Goal: Information Seeking & Learning: Compare options

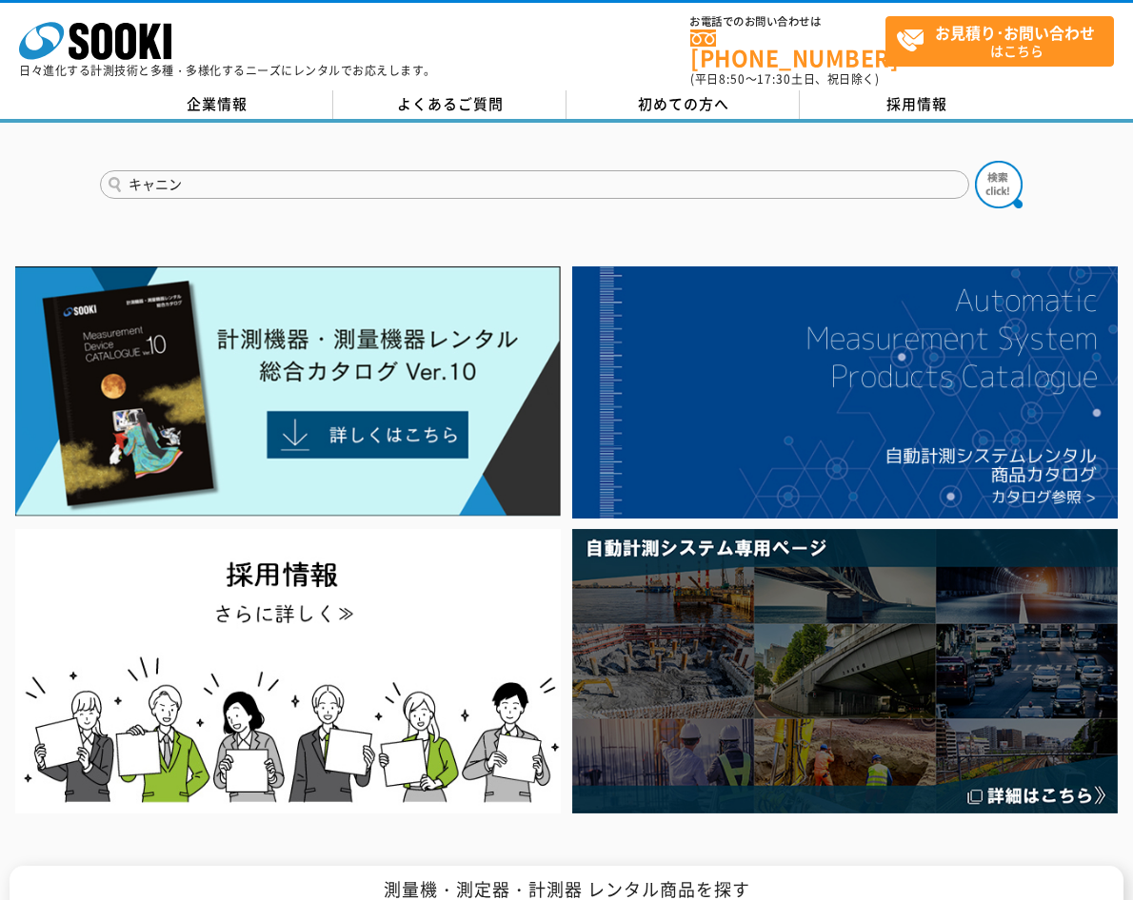
type input "キャニン"
click at [975, 161] on button at bounding box center [999, 185] width 48 height 48
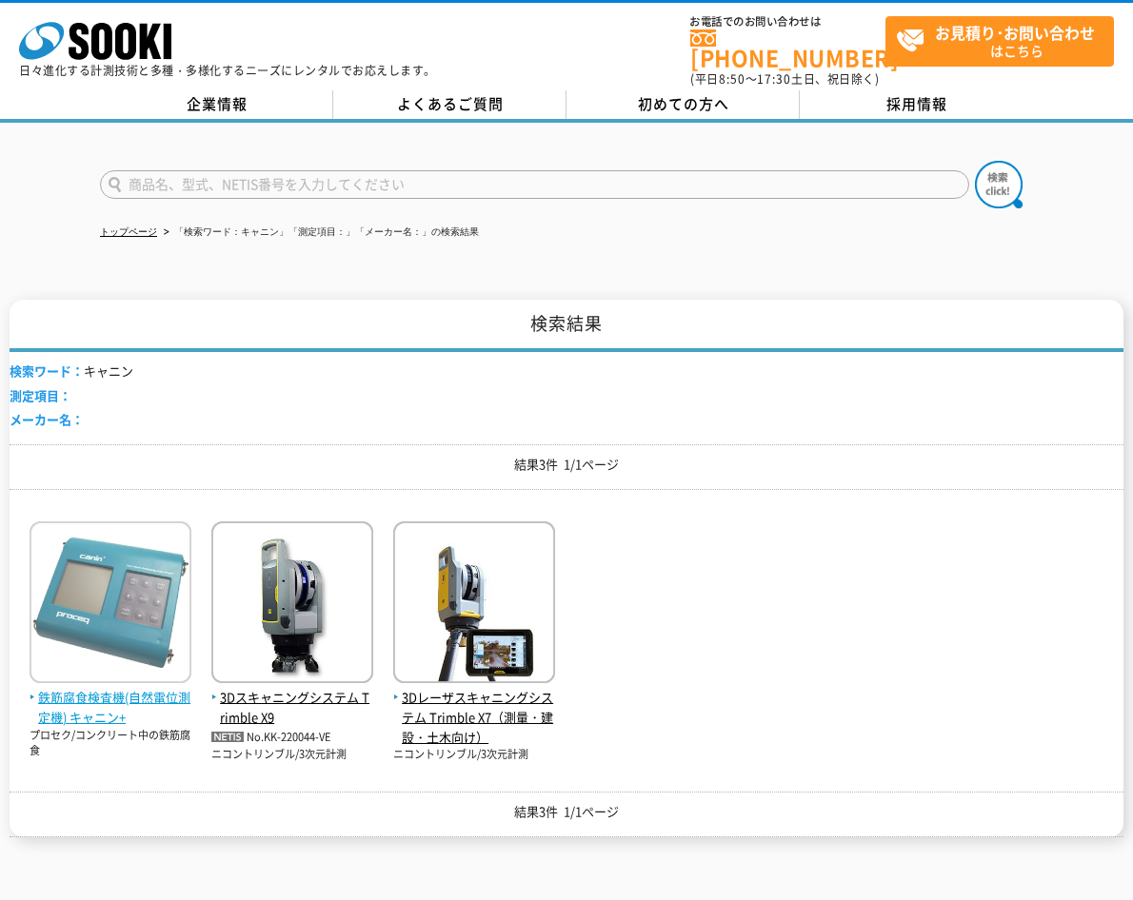
click at [114, 699] on span "鉄筋腐食検査機(自然電位測定機) キャニン+" at bounding box center [111, 708] width 162 height 40
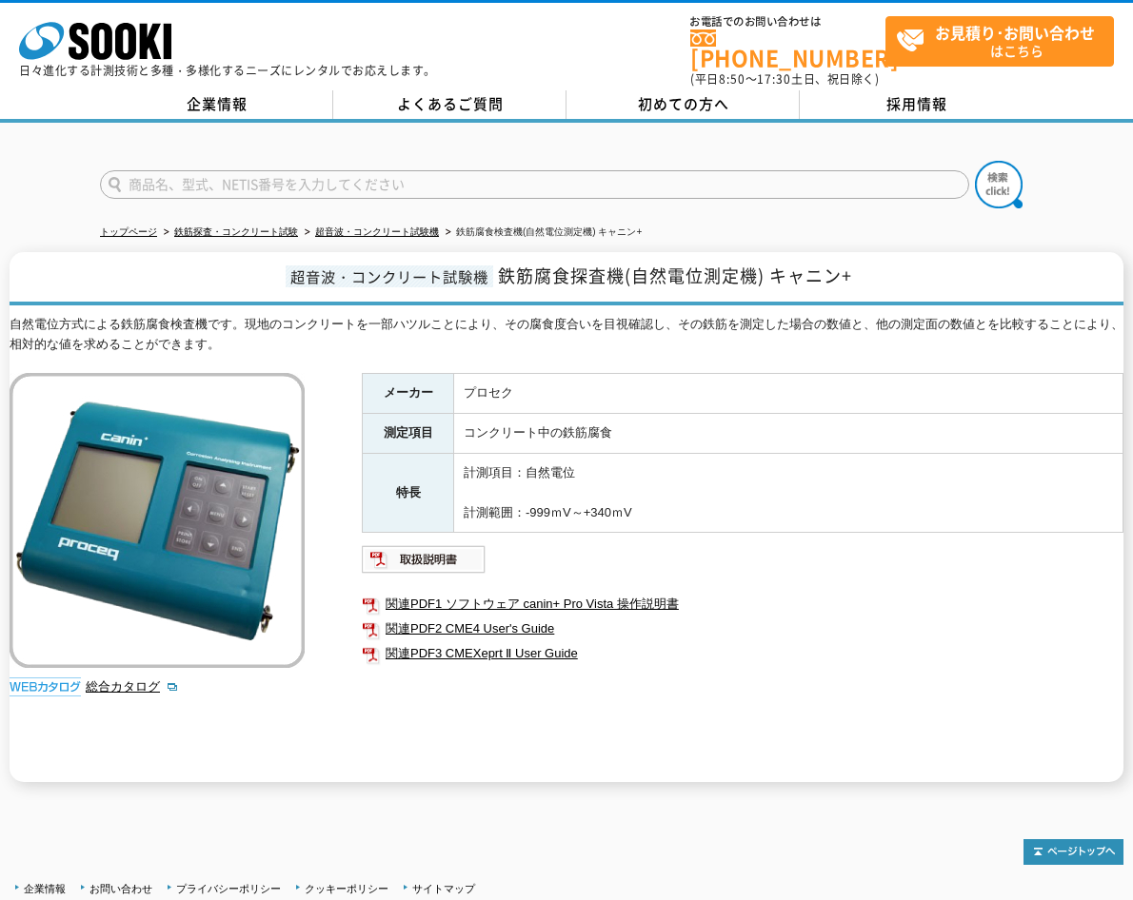
click at [503, 170] on input "text" at bounding box center [534, 184] width 869 height 29
type input "商品名、型式、NETIS番号を入力してください"
click at [887, 594] on link "関連PDF1 ソフトウェア canin+ Pro Vista 操作説明書" at bounding box center [742, 604] width 761 height 25
drag, startPoint x: 502, startPoint y: 269, endPoint x: 621, endPoint y: 275, distance: 120.0
click at [621, 275] on span "鉄筋腐食探査機(自然電位測定機) キャニン+" at bounding box center [675, 276] width 354 height 26
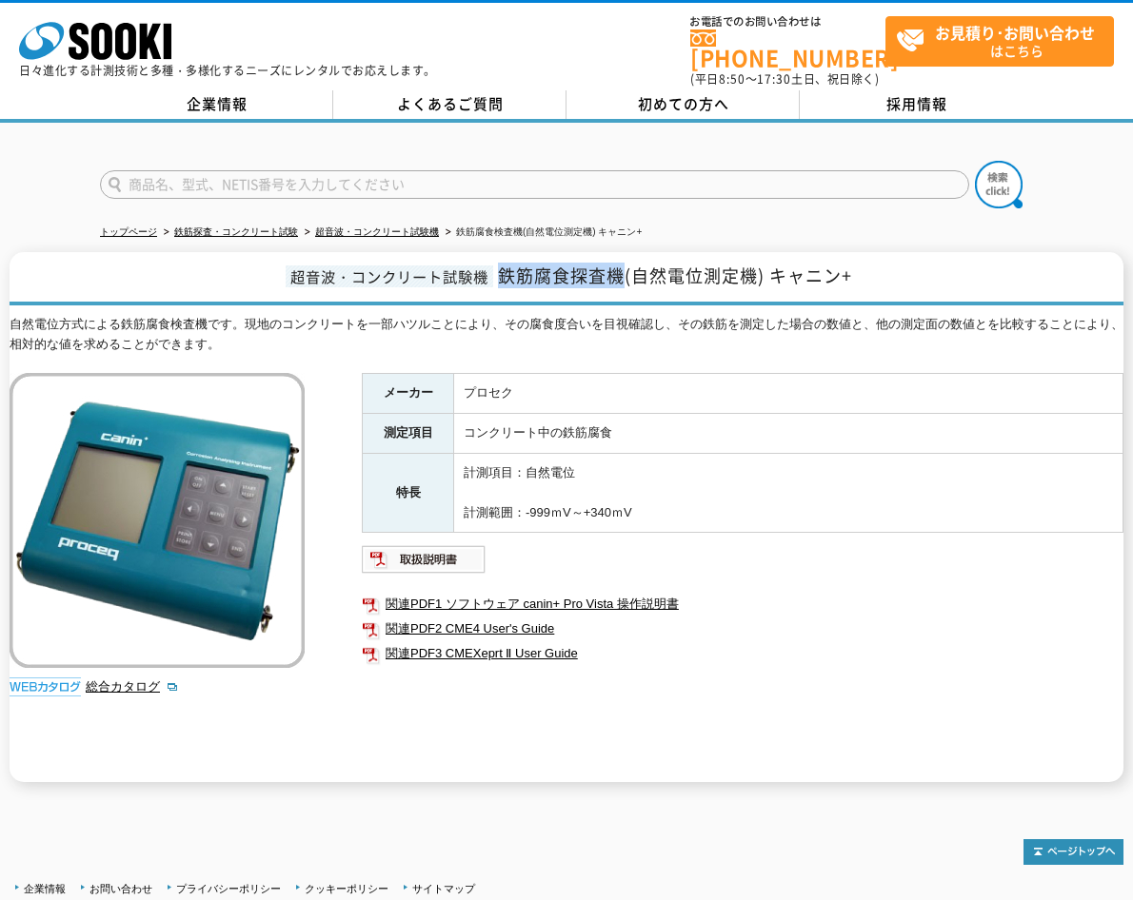
drag, startPoint x: 621, startPoint y: 275, endPoint x: 573, endPoint y: 254, distance: 52.9
copy span "鉄筋腐食探査機"
click at [955, 652] on link "関連PDF3 CMEXeprt Ⅱ User Guide" at bounding box center [742, 653] width 761 height 25
click at [847, 673] on div "メーカー プロセク 測定項目 コンクリート中の鉄筋腐食 特長 計測項目：自然電位 計測範囲：-999ｍV～+340ｍV 関連PDF1 ソフトウェア canin…" at bounding box center [742, 577] width 761 height 409
click at [775, 663] on ul "関連PDF1 ソフトウェア canin+ Pro Vista 操作説明書 関連PDF2 CME4 User's Guide 関連PDF3 CMEXeprt Ⅱ…" at bounding box center [742, 628] width 761 height 93
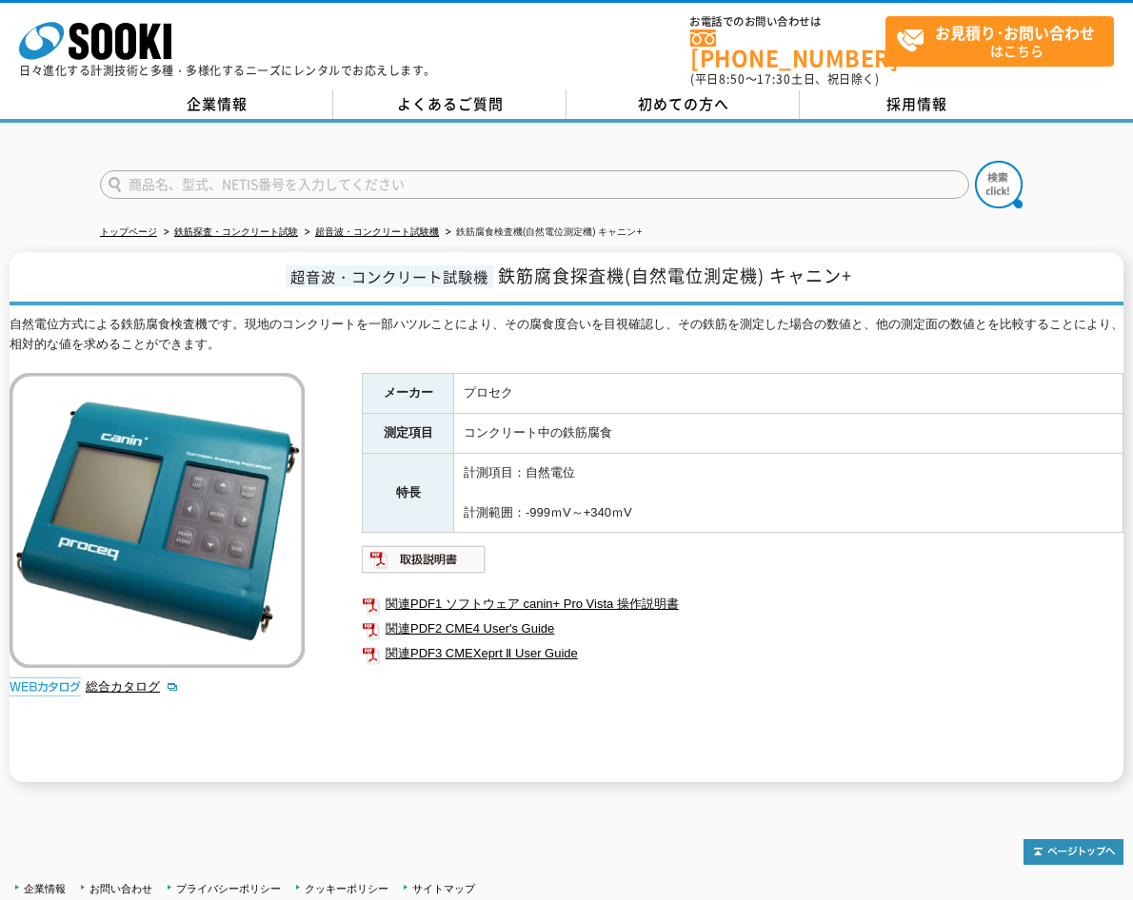
click at [443, 170] on input "text" at bounding box center [534, 184] width 869 height 29
paste input "テクノテスター"
type input "テクノテスター"
click at [975, 161] on button at bounding box center [999, 185] width 48 height 48
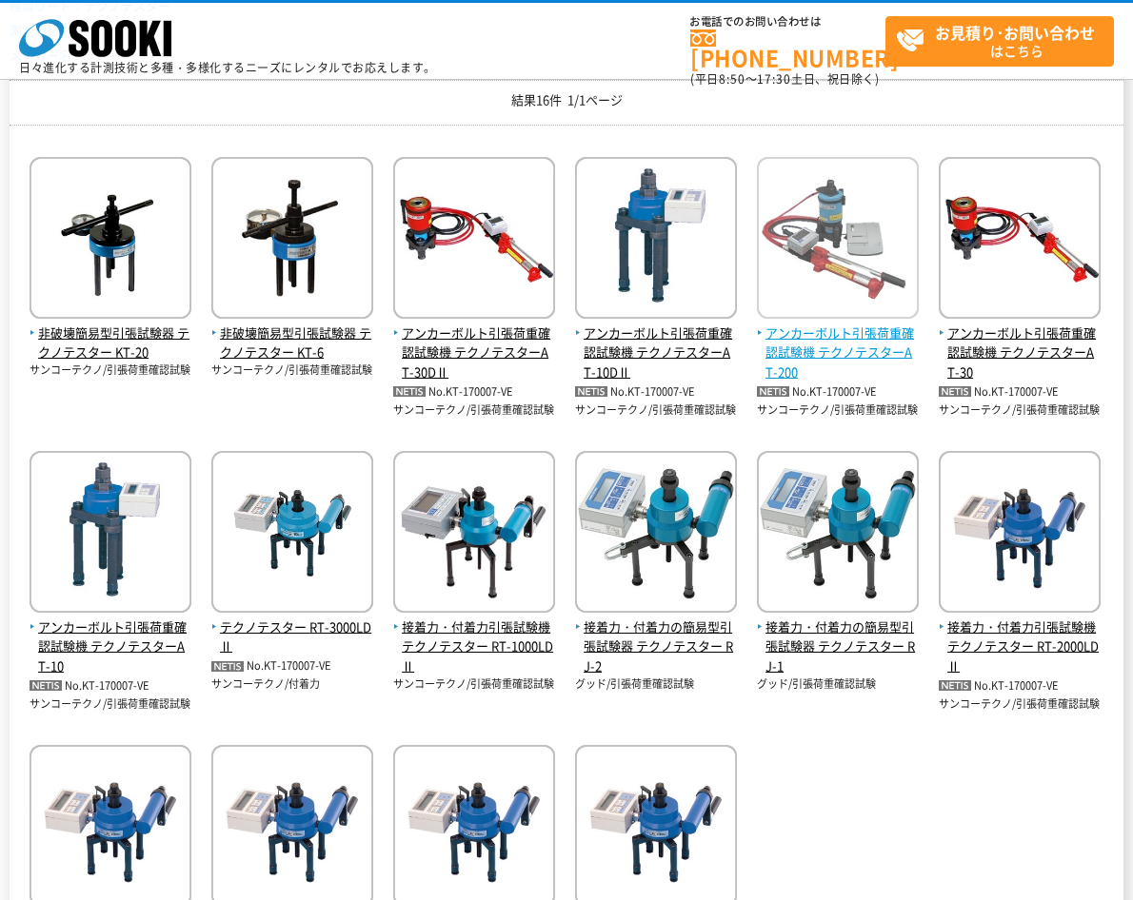
scroll to position [286, 0]
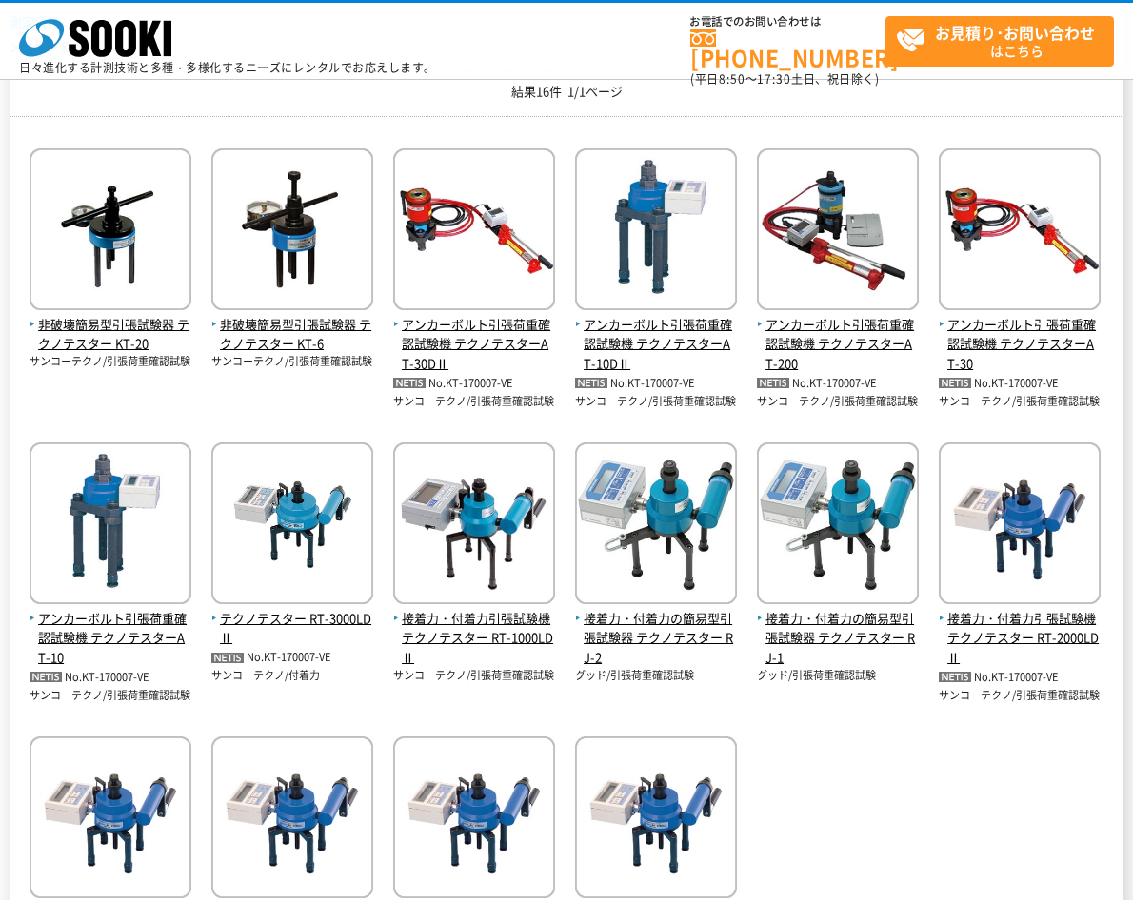
click at [927, 836] on div "非破壊簡易型引張試験器 テクノテスター KT-20 サンコーテクノ/引張荷重確認試験 非破壊簡易型引張試験器 テクノテスター KT-6" at bounding box center [566, 562] width 1113 height 863
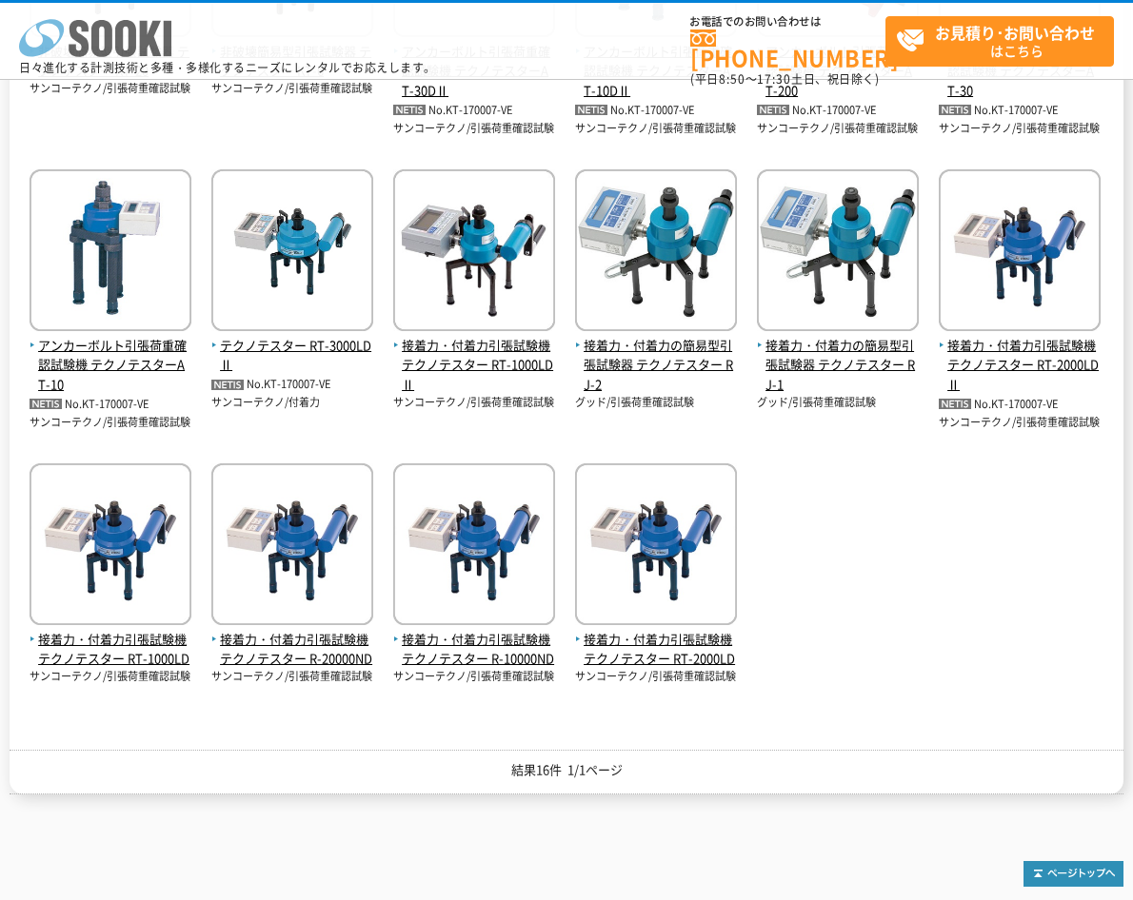
scroll to position [571, 0]
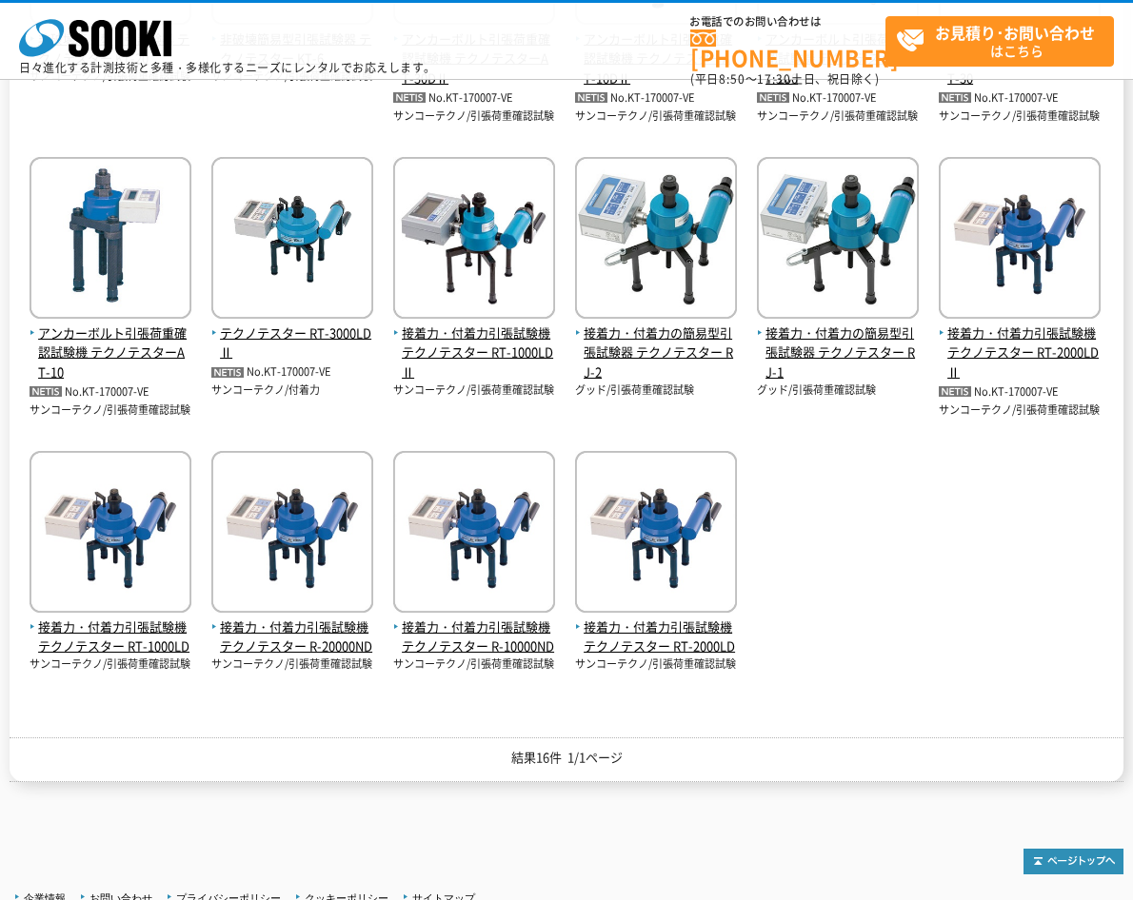
drag, startPoint x: 772, startPoint y: 511, endPoint x: 843, endPoint y: 543, distance: 78.4
click at [773, 512] on div "非破壊簡易型引張試験器 テクノテスター KT-20 サンコーテクノ/引張荷重確認試験 非破壊簡易型引張試験器 テクノテスター KT-6" at bounding box center [566, 277] width 1113 height 863
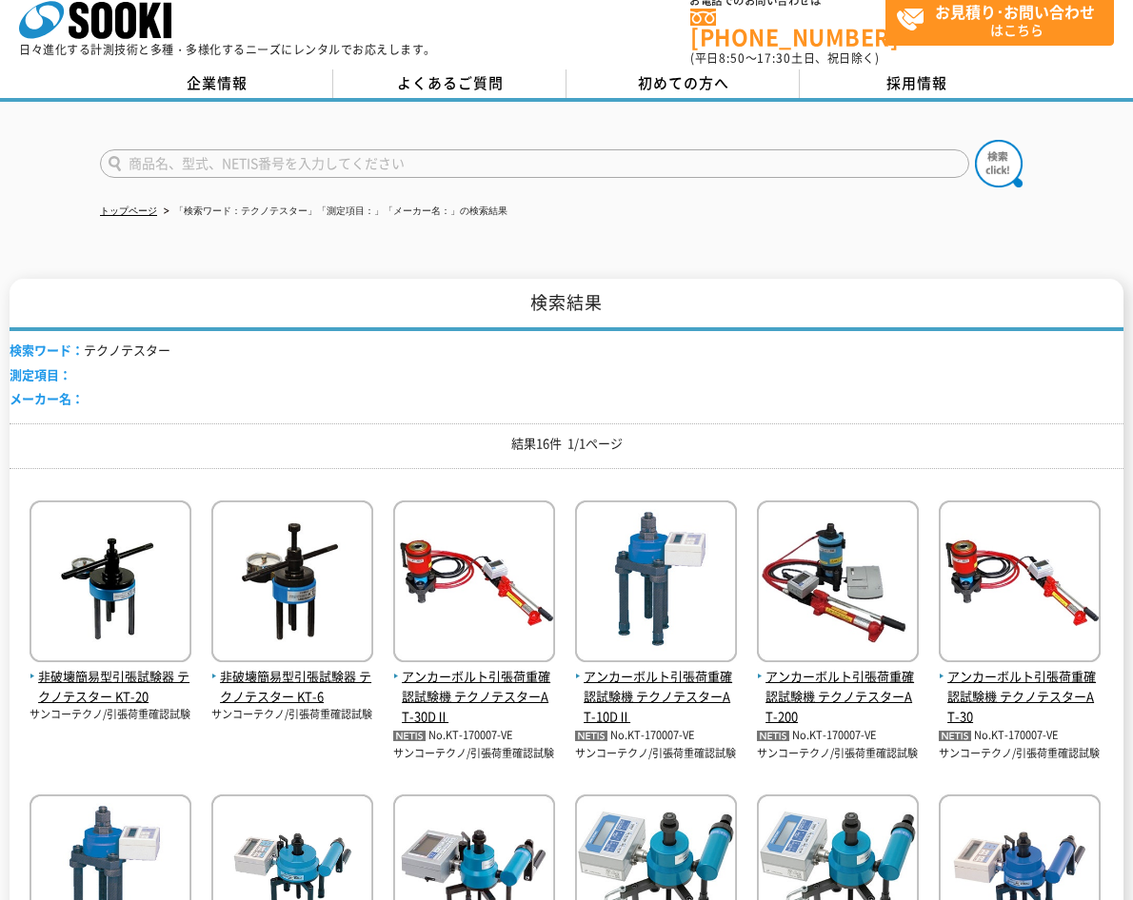
scroll to position [0, 0]
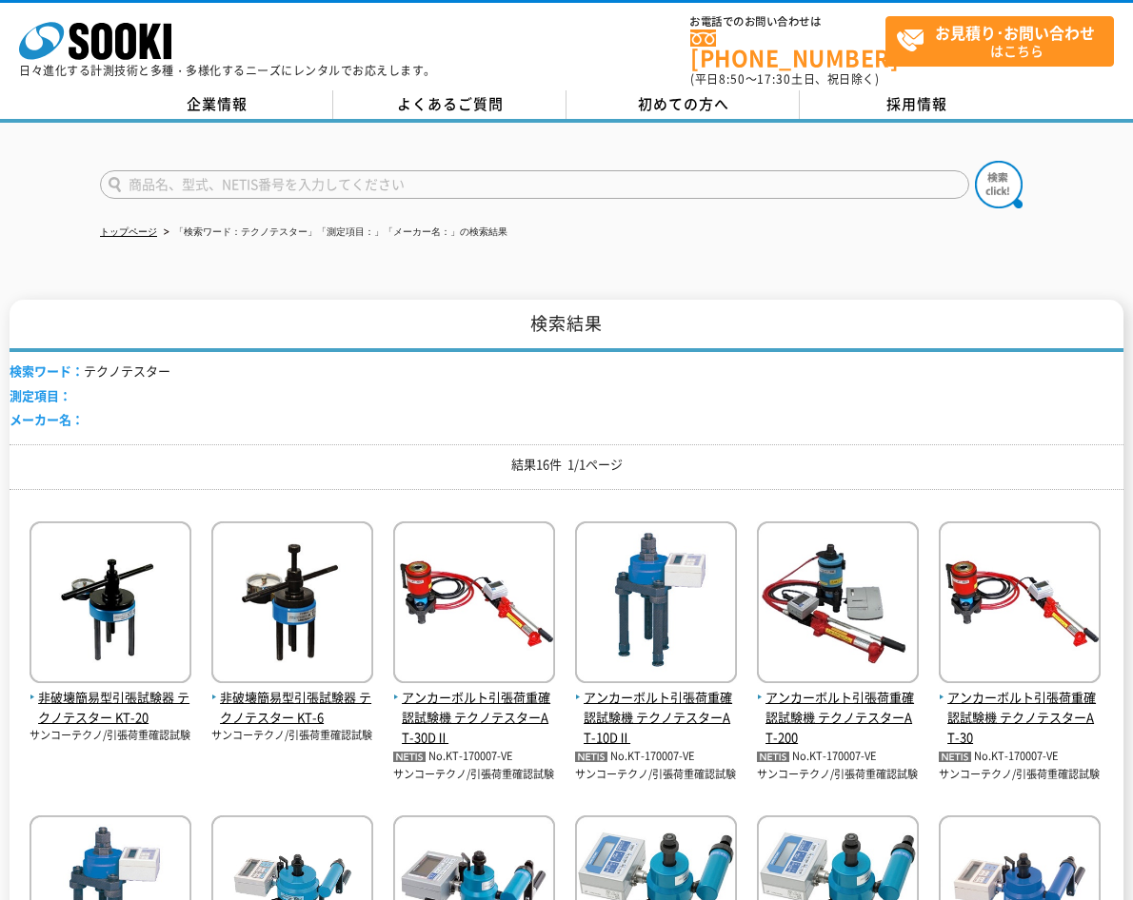
click at [325, 170] on input "text" at bounding box center [534, 184] width 869 height 29
type input "商品名、型式、NETIS番号を入力してください"
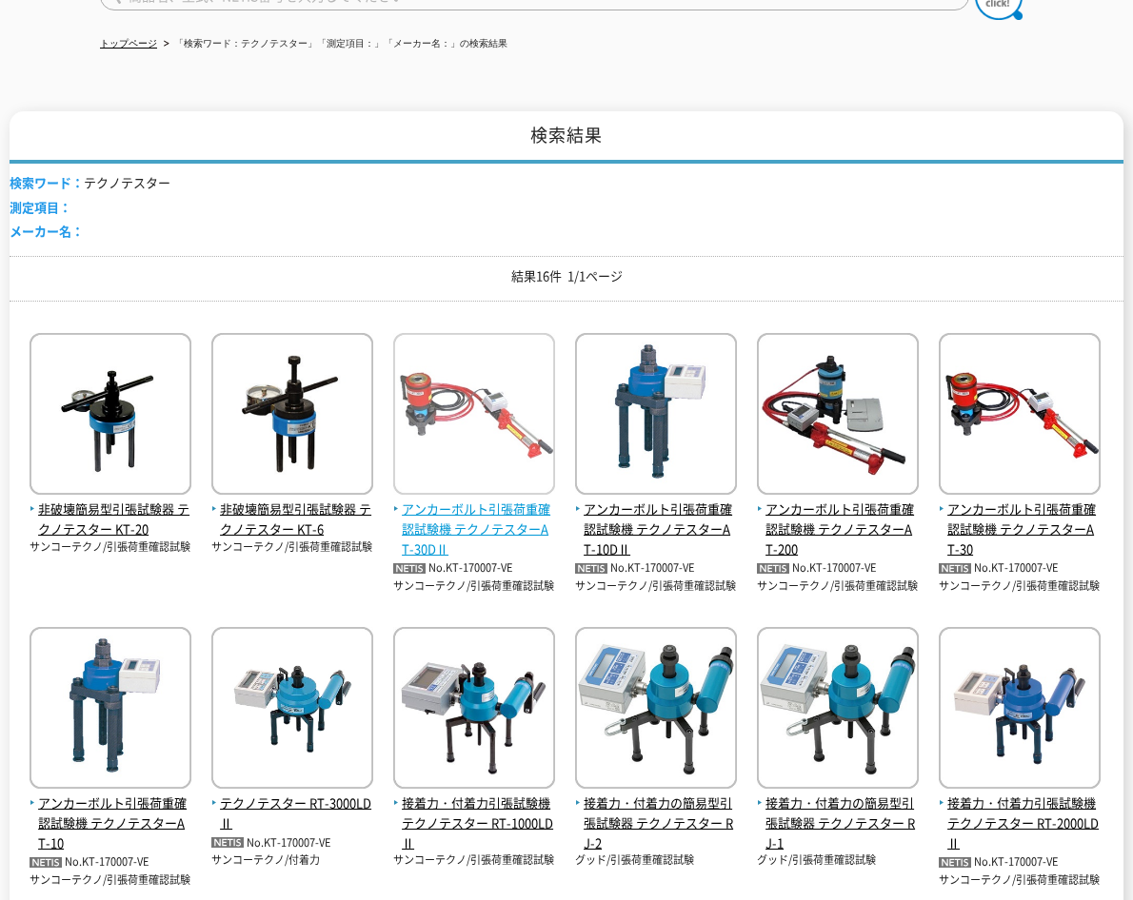
scroll to position [190, 0]
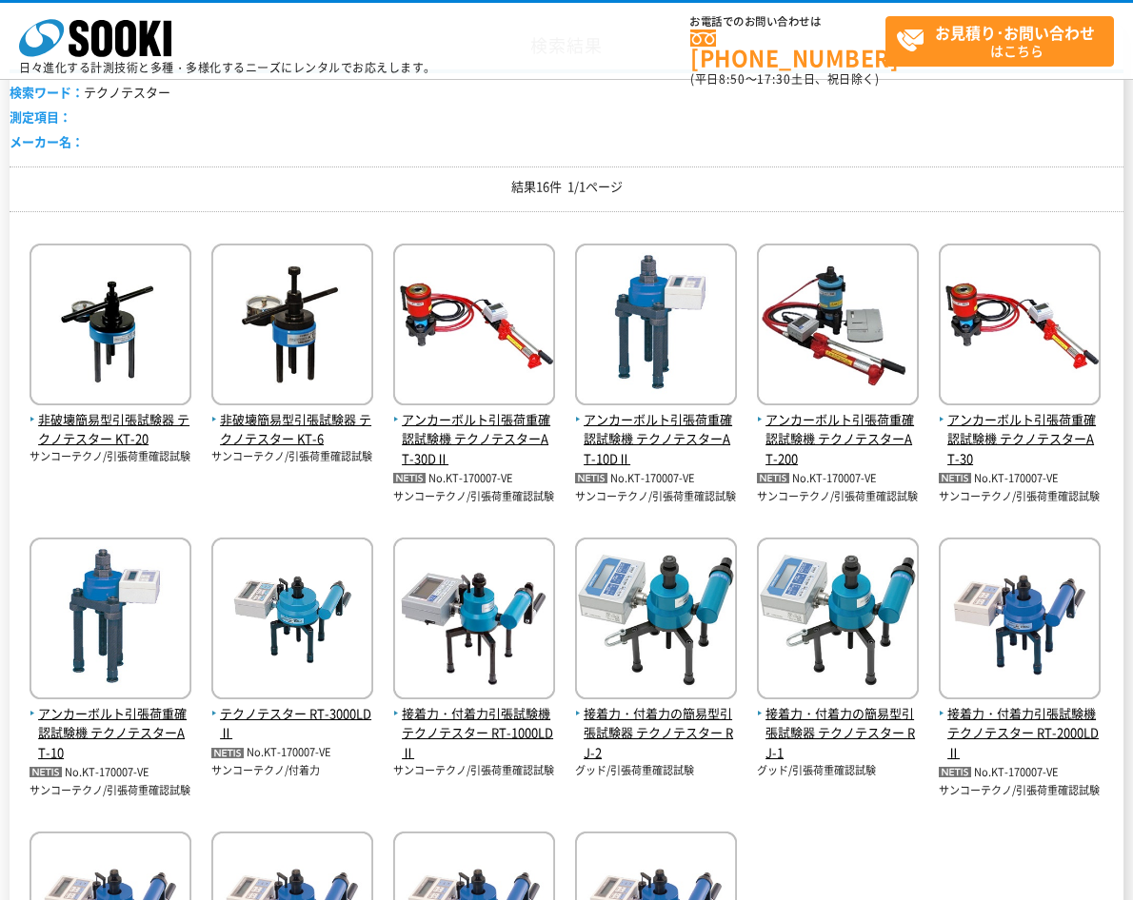
click at [837, 842] on div "非破壊簡易型引張試験器 テクノテスター KT-20 サンコーテクノ/引張荷重確認試験 非破壊簡易型引張試験器 テクノテスター KT-6" at bounding box center [566, 658] width 1113 height 863
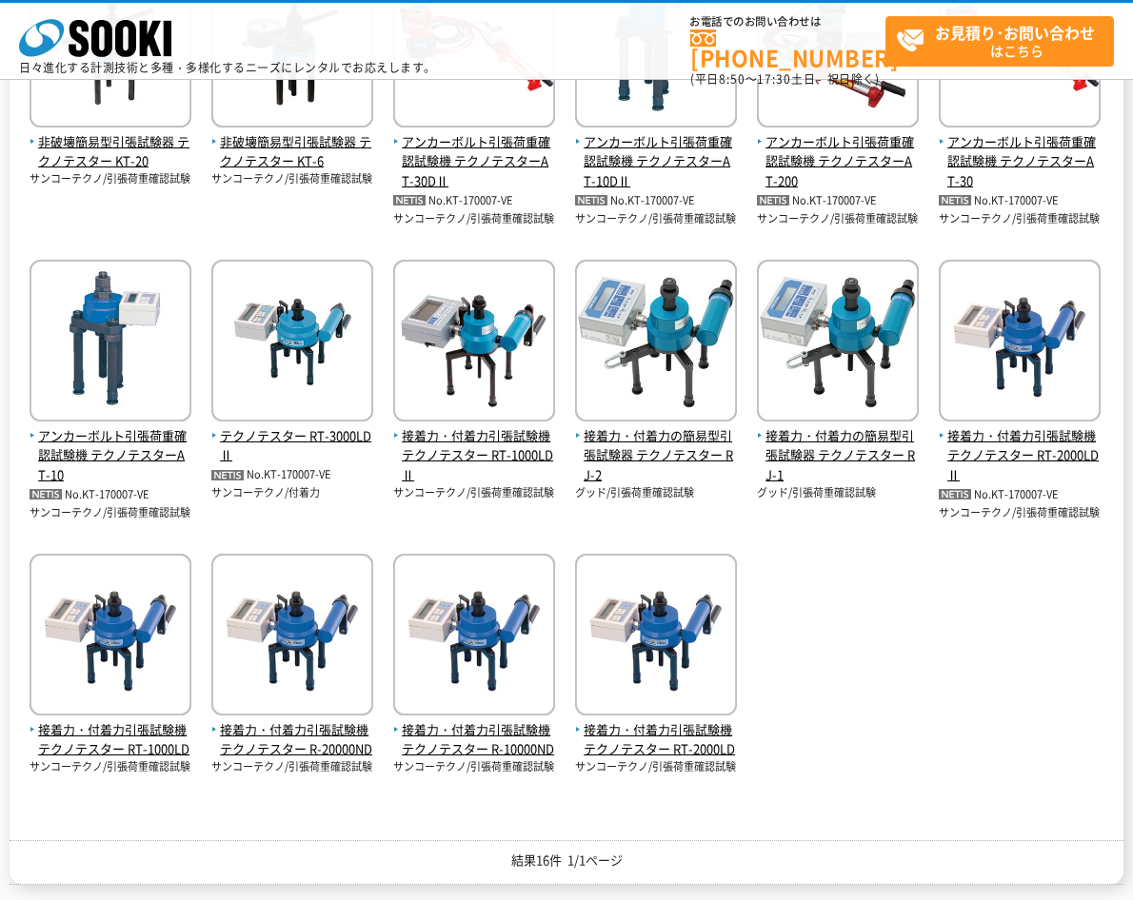
scroll to position [476, 0]
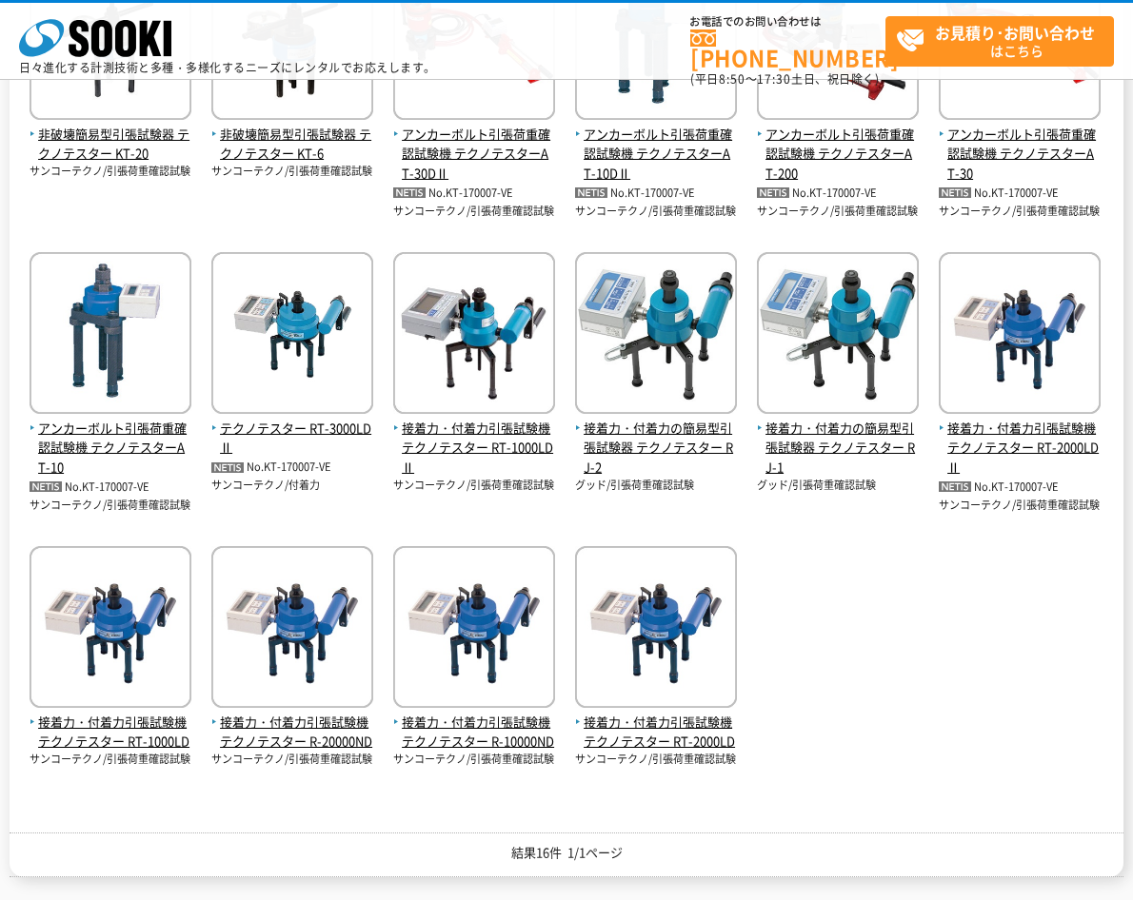
click at [901, 701] on div "非破壊簡易型引張試験器 テクノテスター KT-20 サンコーテクノ/引張荷重確認試験 非破壊簡易型引張試験器 テクノテスター KT-6" at bounding box center [566, 372] width 1113 height 863
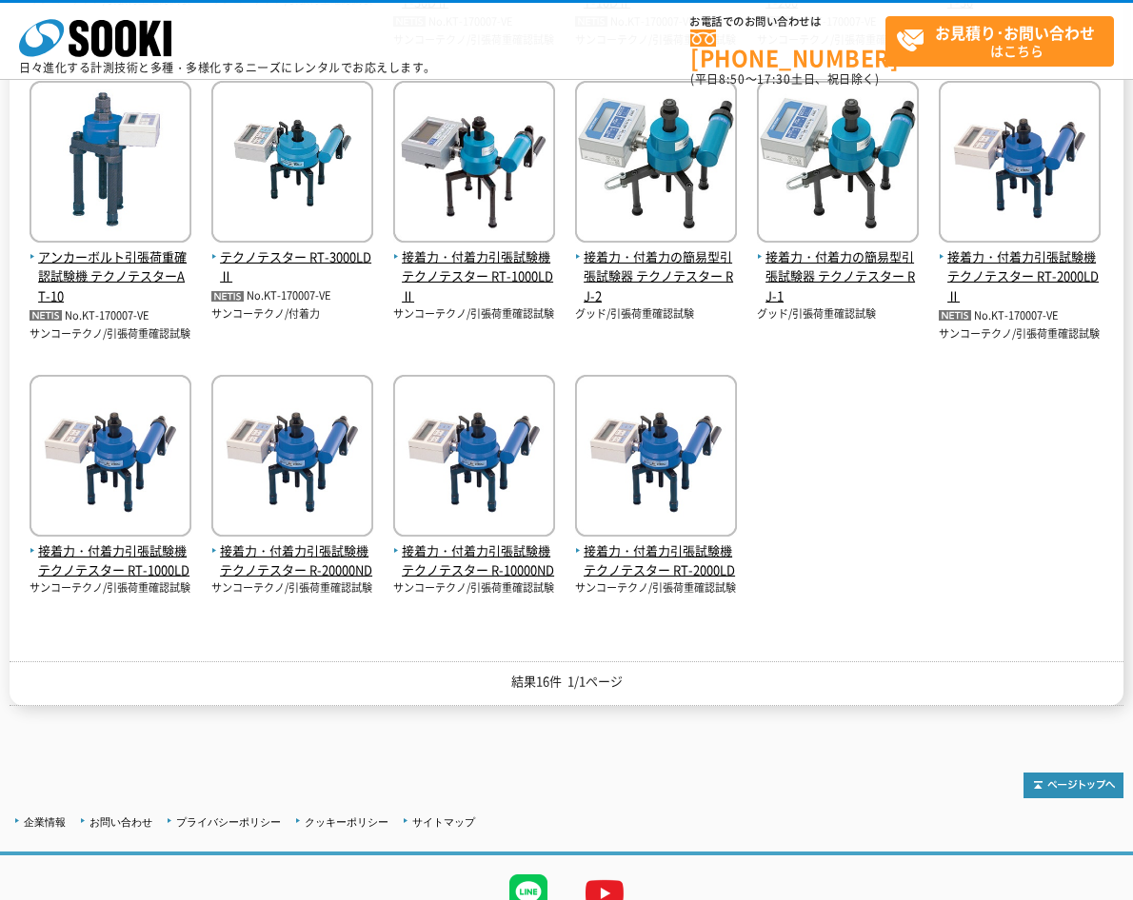
scroll to position [543, 0]
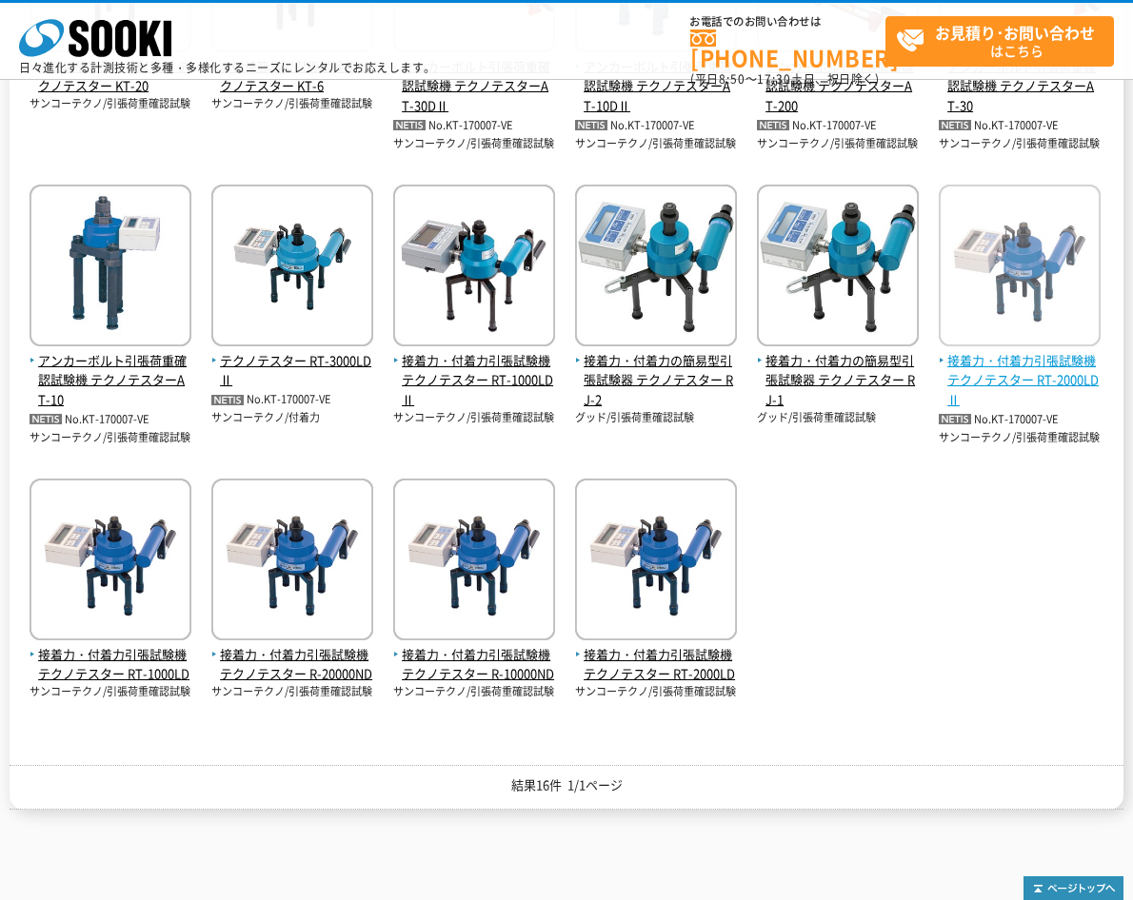
click at [1004, 388] on span "接着力・付着力引張試験機 テクノテスター RT-2000LDⅡ" at bounding box center [1019, 380] width 162 height 59
click at [1011, 373] on span "接着力・付着力引張試験機 テクノテスター RT-2000LDⅡ" at bounding box center [1019, 380] width 162 height 59
click at [1069, 343] on img at bounding box center [1019, 268] width 162 height 167
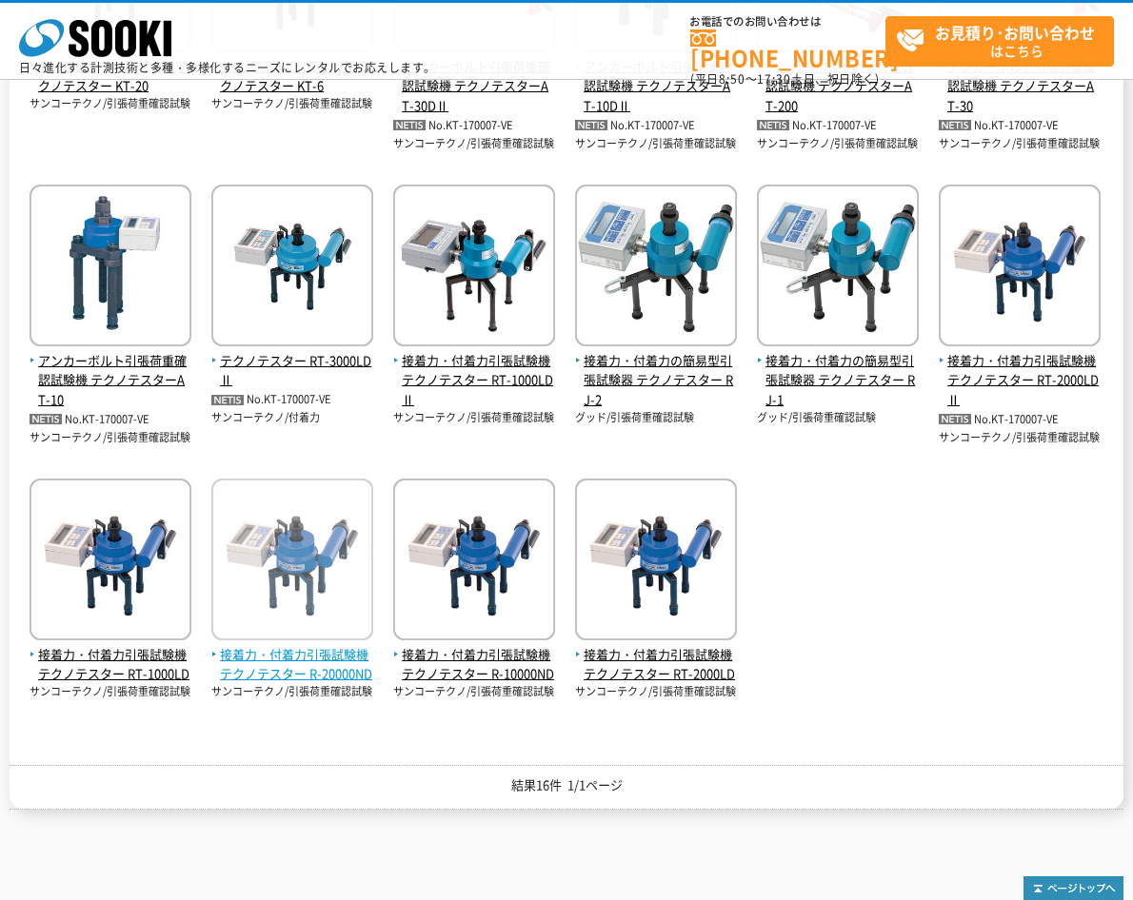
click at [339, 665] on span "接着力・付着力引張試験機 テクノテスター R-20000ND" at bounding box center [292, 665] width 162 height 40
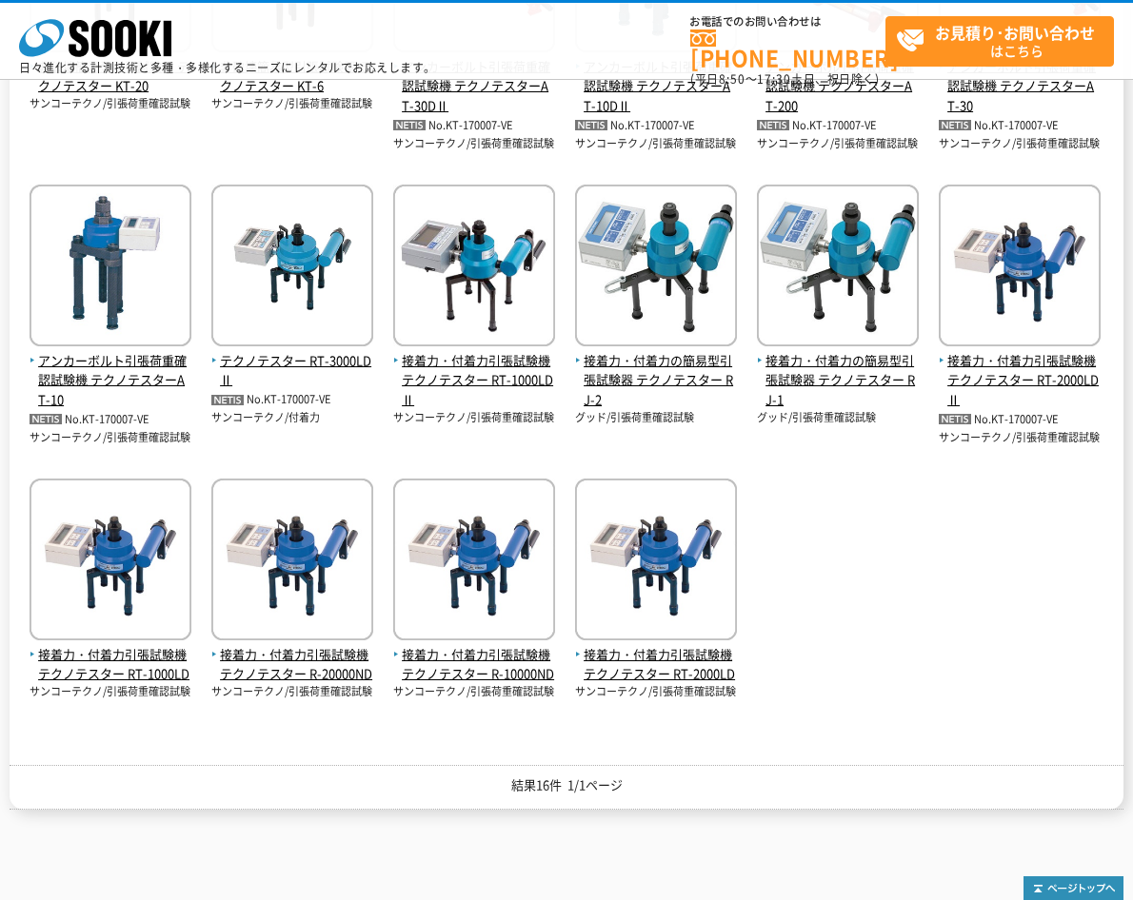
click at [860, 554] on div "非破壊簡易型引張試験器 テクノテスター KT-20 サンコーテクノ/引張荷重確認試験 非破壊簡易型引張試験器 テクノテスター KT-6" at bounding box center [566, 304] width 1113 height 863
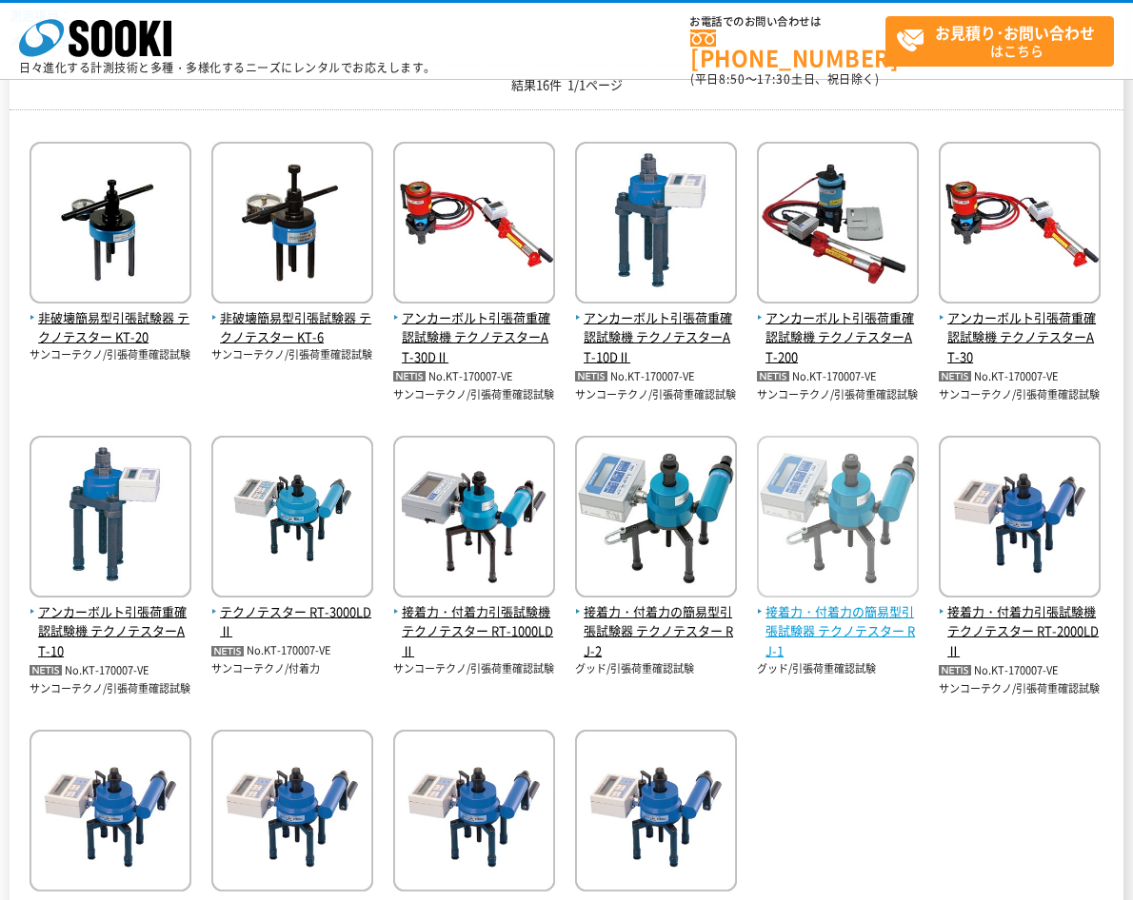
scroll to position [258, 0]
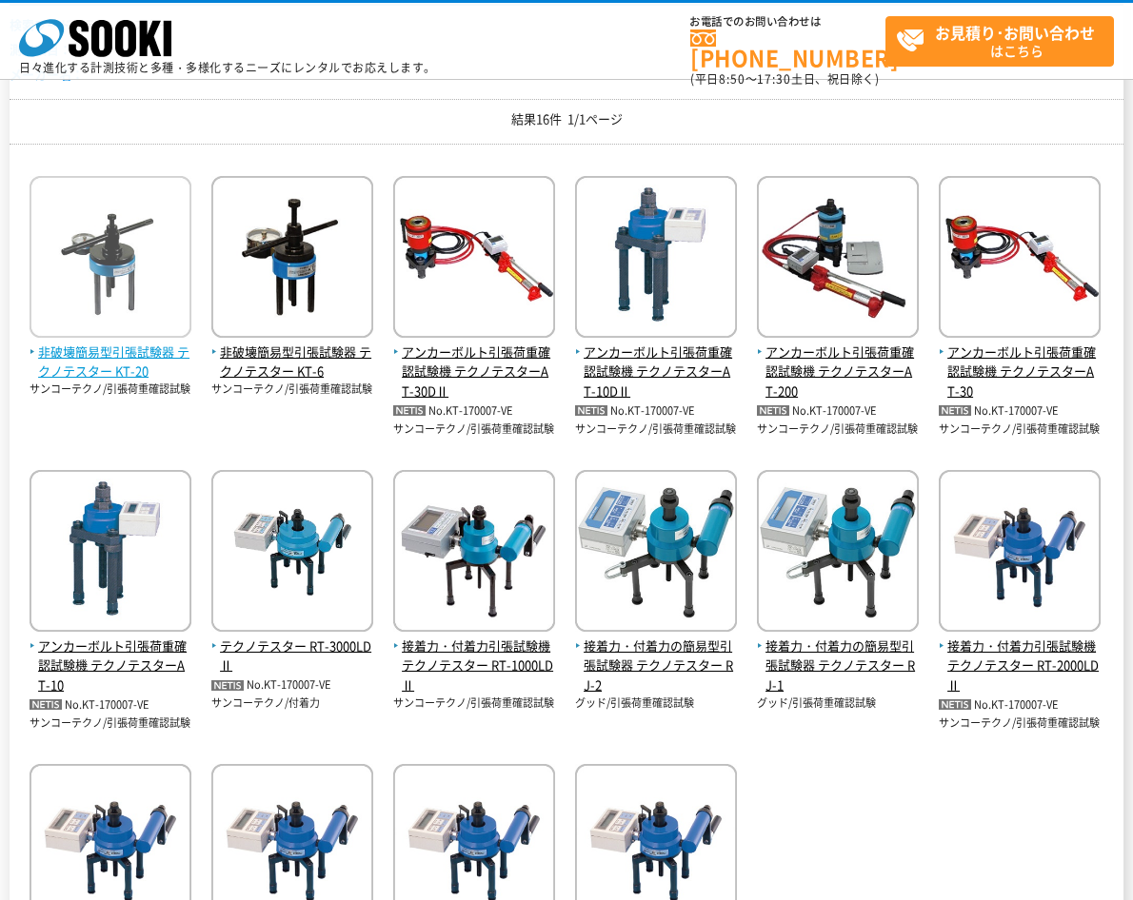
click at [128, 350] on span "非破壊簡易型引張試験器 テクノテスター KT-20" at bounding box center [111, 363] width 162 height 40
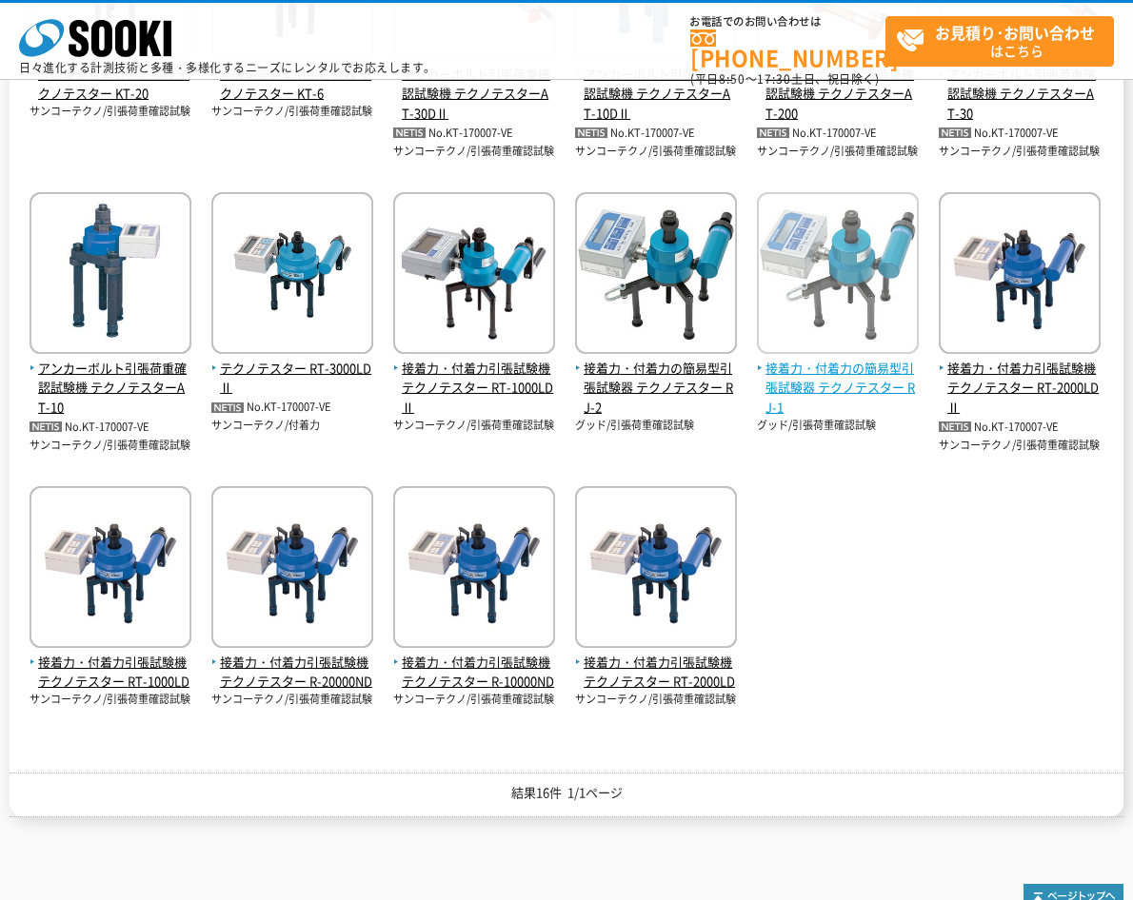
scroll to position [543, 0]
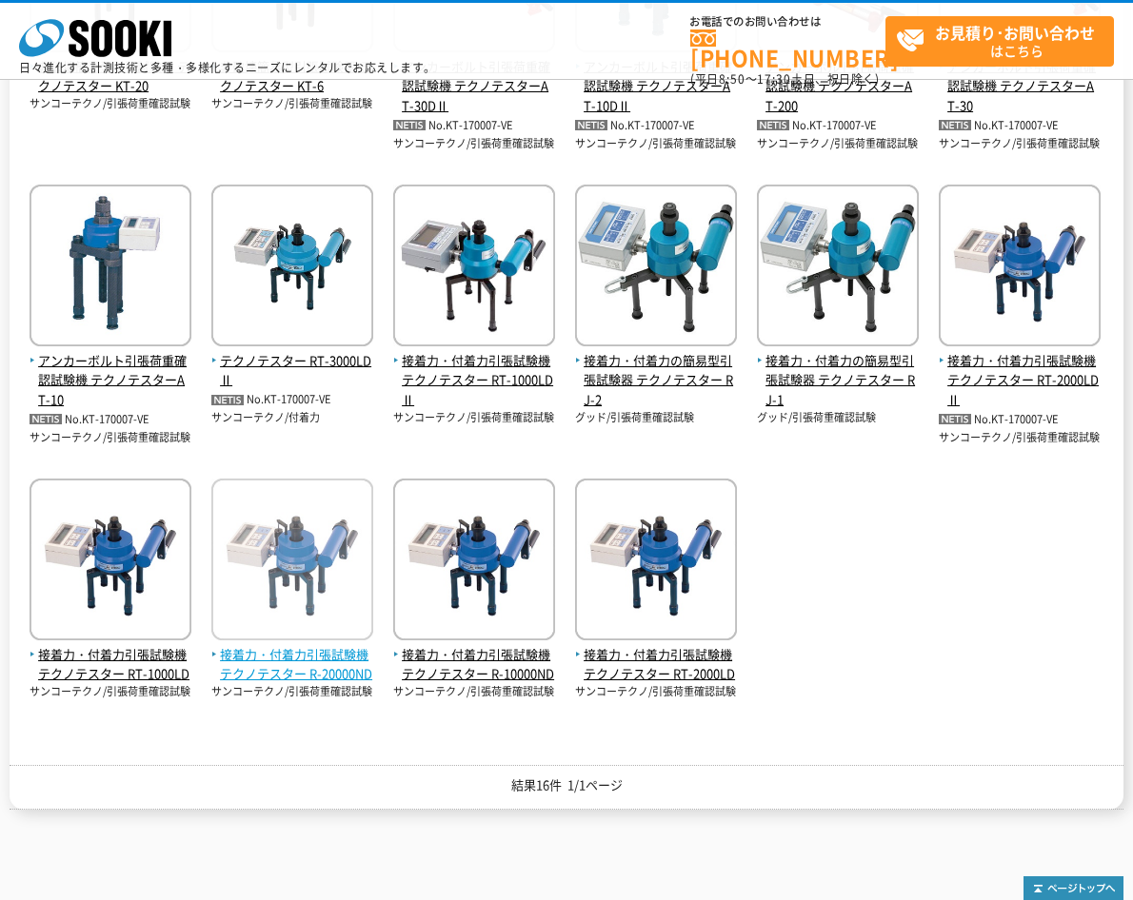
click at [345, 678] on span "接着力・付着力引張試験機 テクノテスター R-20000ND" at bounding box center [292, 665] width 162 height 40
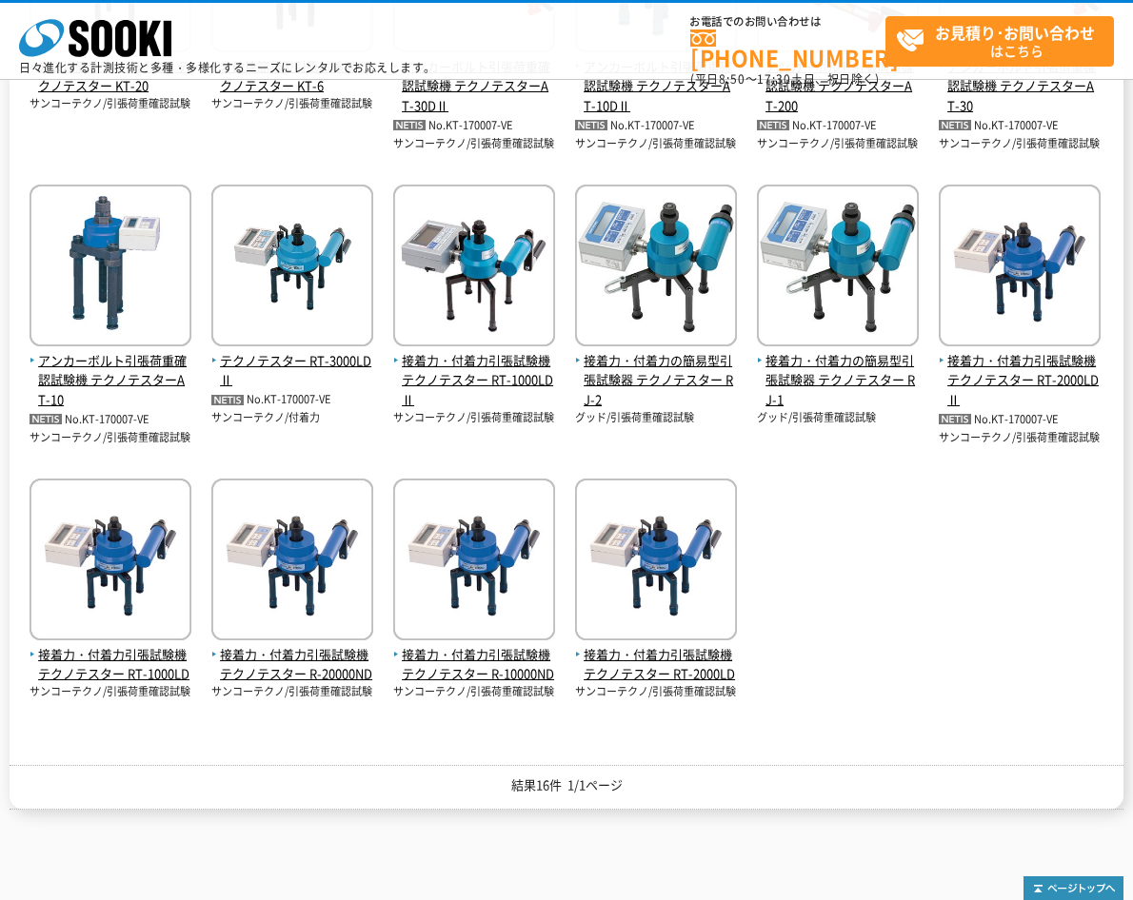
click at [893, 546] on div "非破壊簡易型引張試験器 テクノテスター KT-20 サンコーテクノ/引張荷重確認試験 非破壊簡易型引張試験器 テクノテスター KT-6" at bounding box center [566, 304] width 1113 height 863
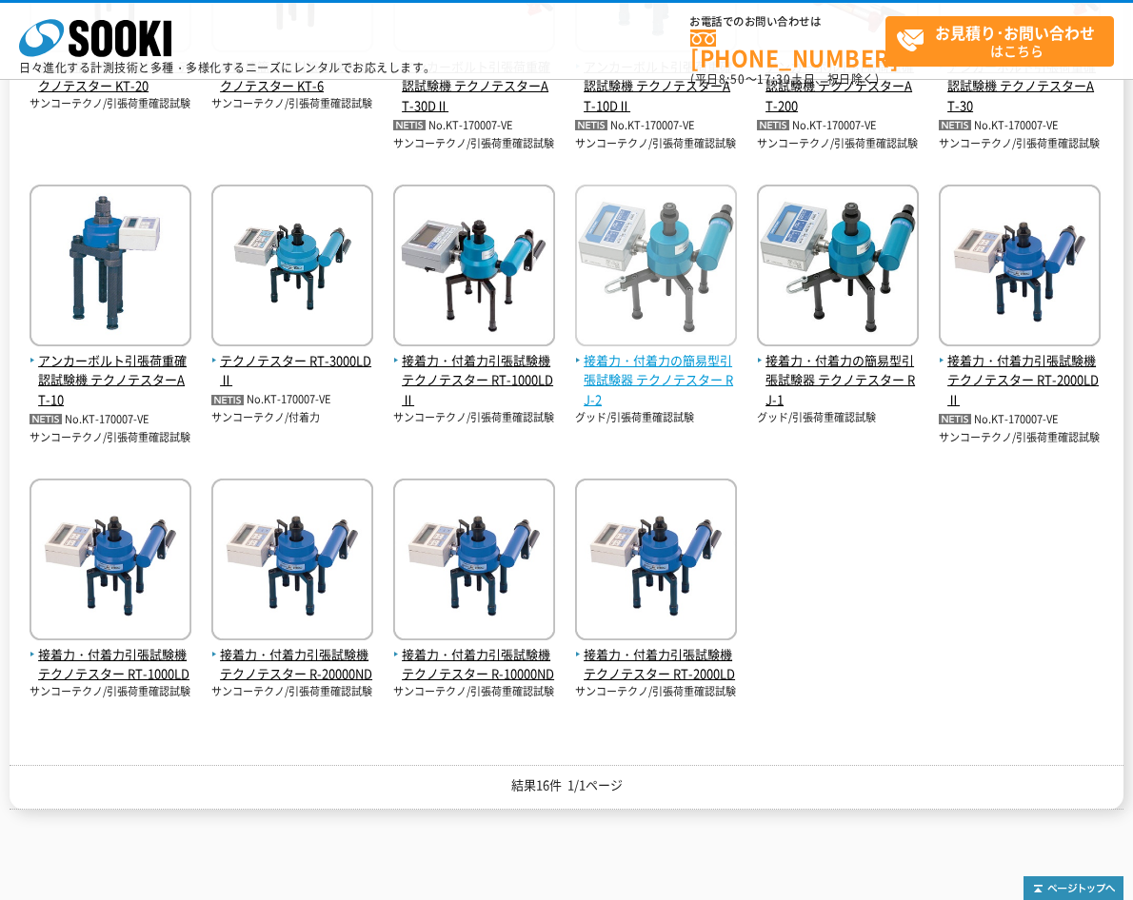
click at [649, 365] on span "接着力・付着力の簡易型引張試験器 テクノテスター RJ-2" at bounding box center [656, 380] width 162 height 59
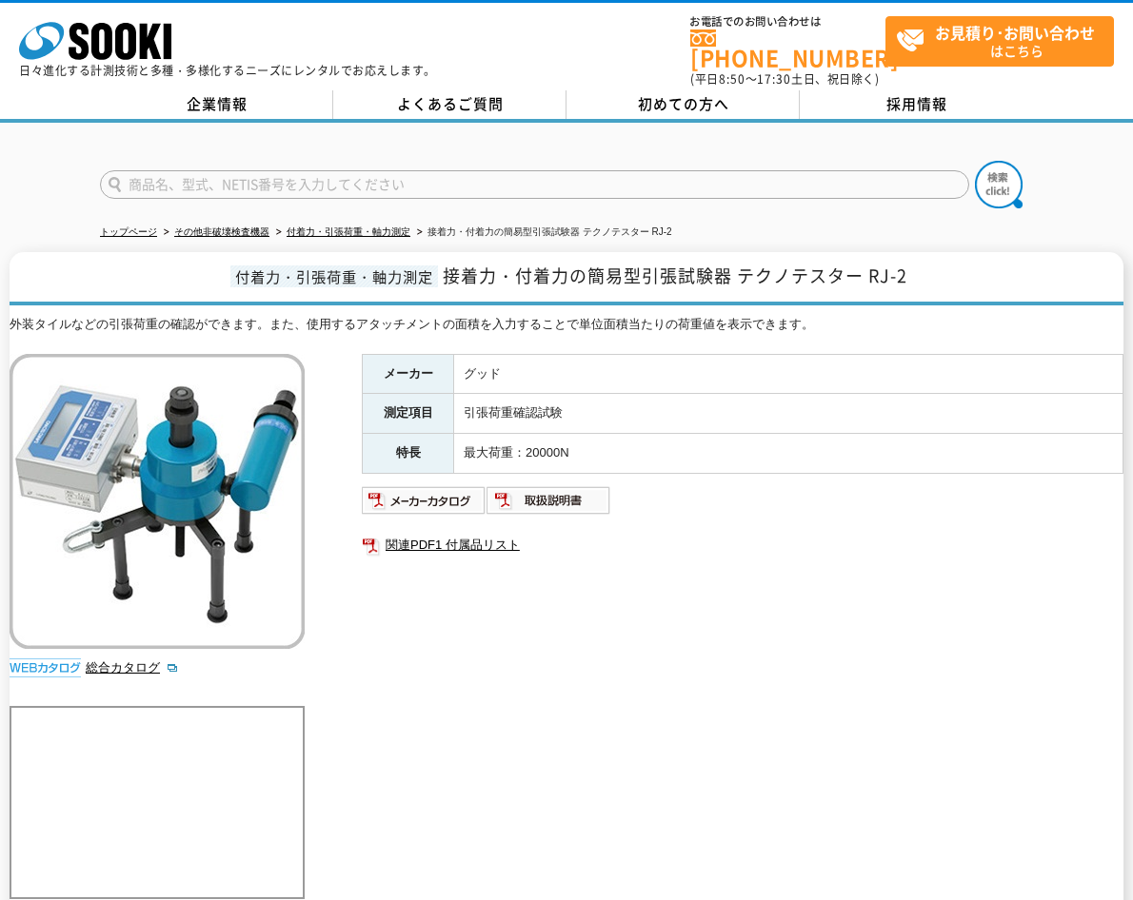
drag, startPoint x: 822, startPoint y: 669, endPoint x: 826, endPoint y: 652, distance: 17.5
click at [823, 666] on div "メーカー グッド 測定項目 引張荷重確認試験 特長 最大荷重：20000N 関連PDF1 付属品リスト" at bounding box center [742, 558] width 761 height 409
